Goal: Navigation & Orientation: Find specific page/section

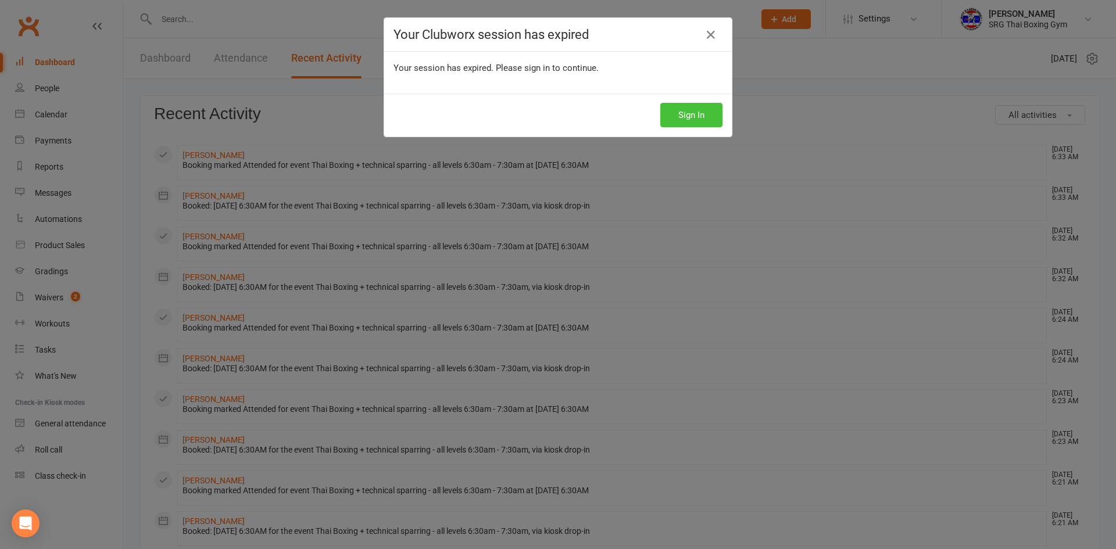
click at [681, 120] on button "Sign In" at bounding box center [691, 115] width 62 height 24
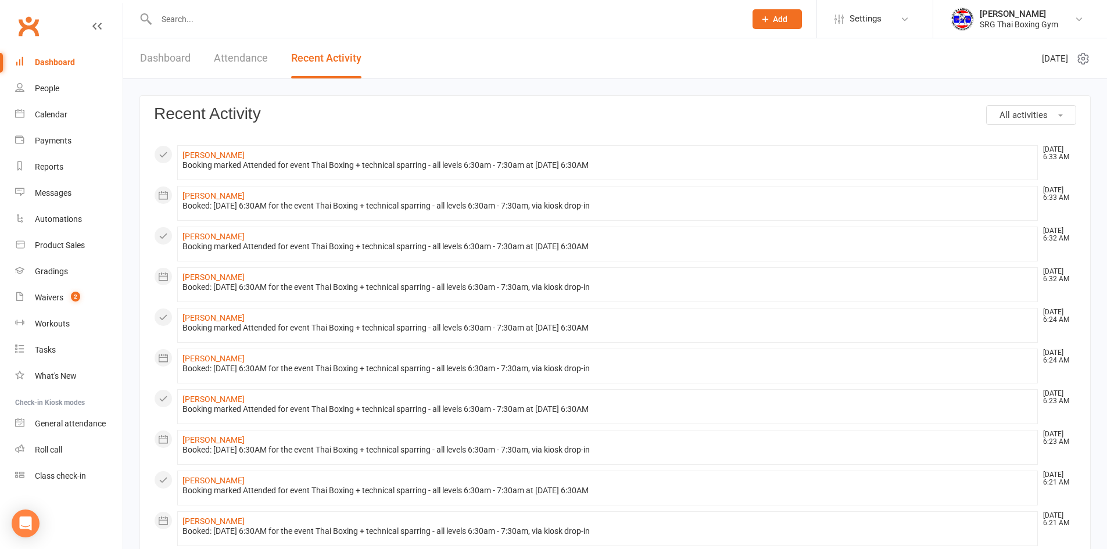
click at [152, 51] on link "Dashboard" at bounding box center [165, 58] width 51 height 40
